Goal: Task Accomplishment & Management: Use online tool/utility

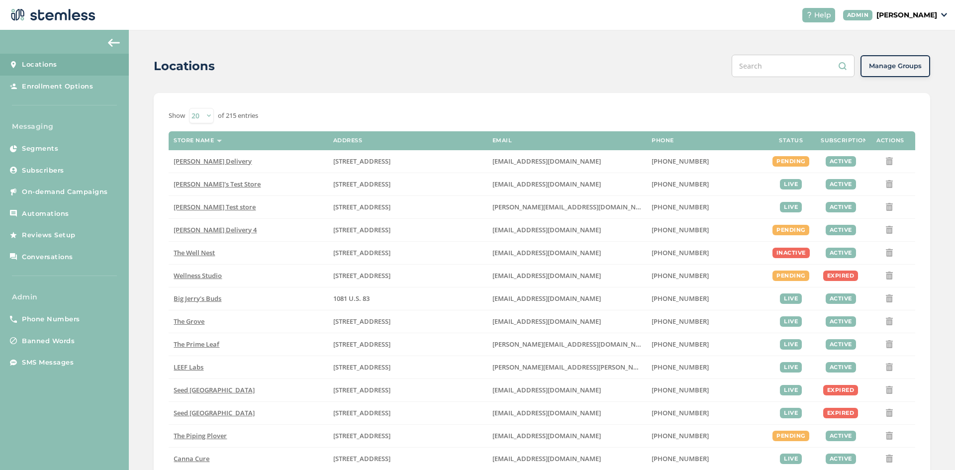
click at [917, 15] on p "[PERSON_NAME]" at bounding box center [907, 15] width 61 height 10
click at [896, 72] on span "Impersonate" at bounding box center [912, 72] width 49 height 10
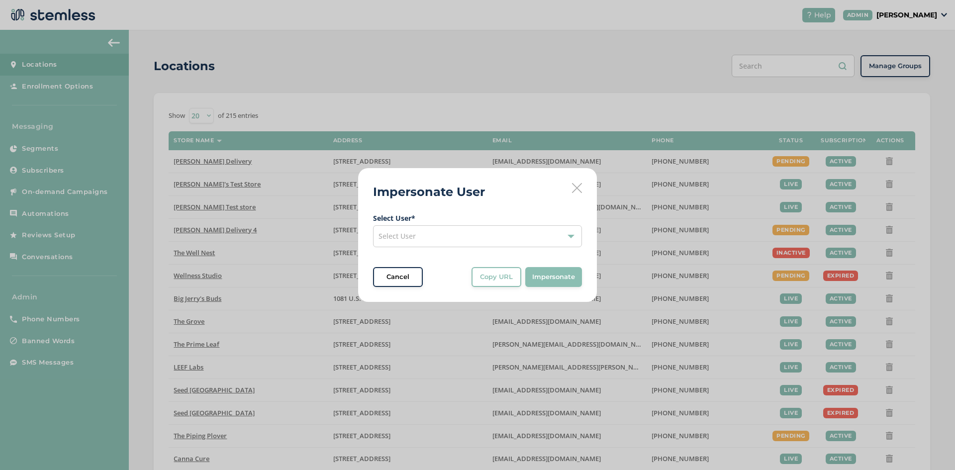
click at [450, 241] on div "Select User" at bounding box center [477, 236] width 209 height 22
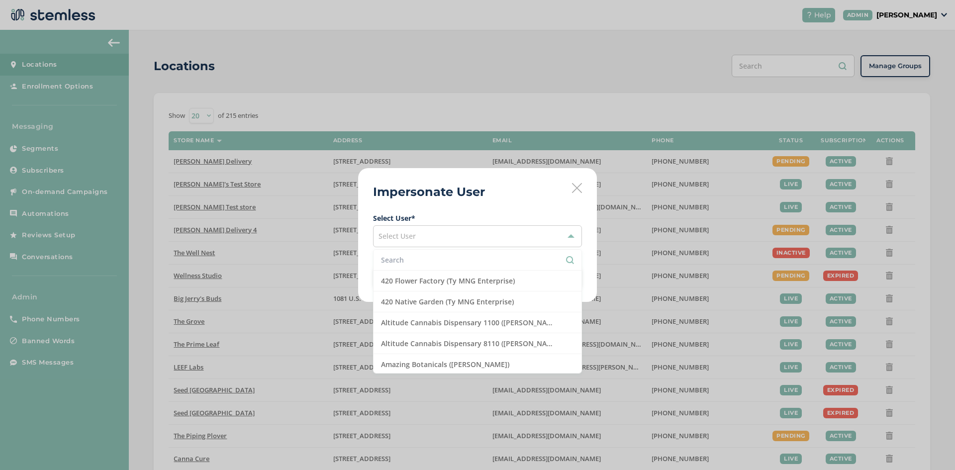
click at [414, 259] on input "text" at bounding box center [477, 260] width 193 height 10
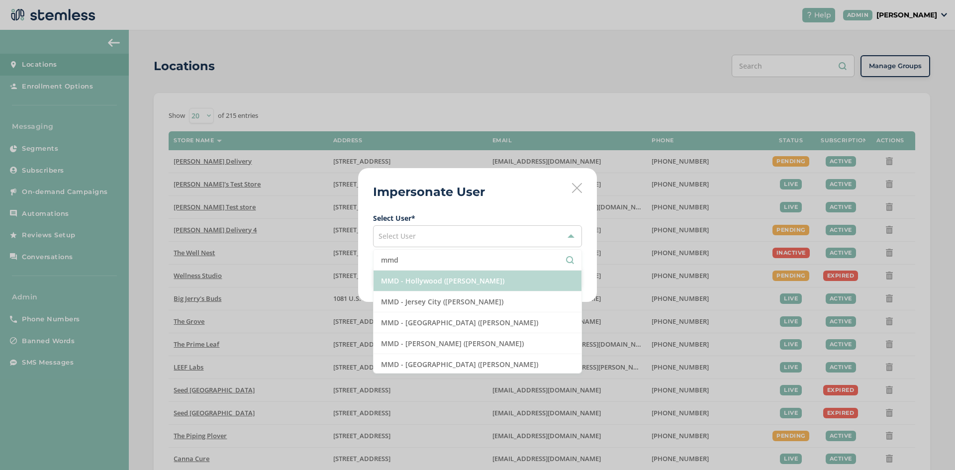
type input "mmd"
click at [438, 288] on li "MMD - Hollywood ([PERSON_NAME])" at bounding box center [478, 281] width 208 height 21
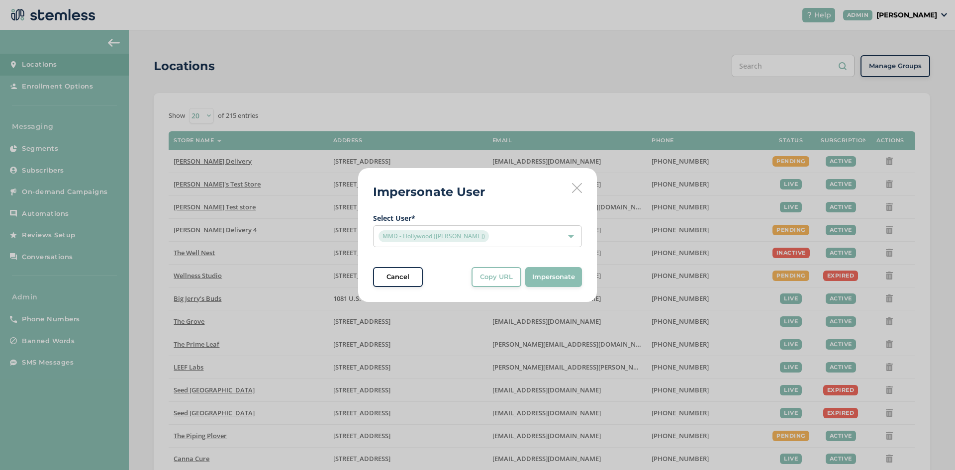
click at [561, 276] on span "Impersonate" at bounding box center [553, 277] width 43 height 10
